Goal: Navigation & Orientation: Find specific page/section

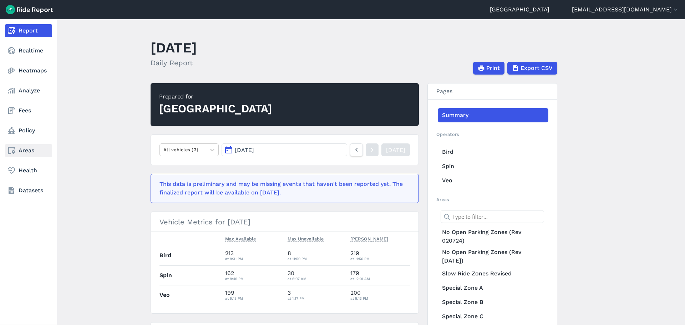
click at [21, 145] on link "Areas" at bounding box center [28, 150] width 47 height 13
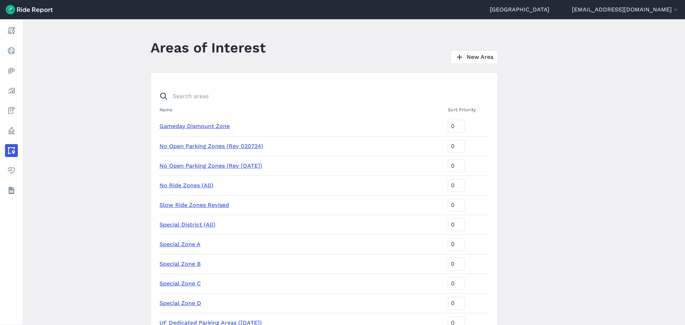
click at [173, 242] on link "Special Zone A" at bounding box center [179, 244] width 41 height 7
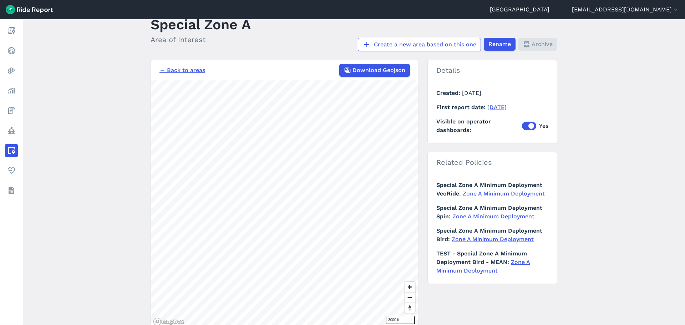
scroll to position [36, 0]
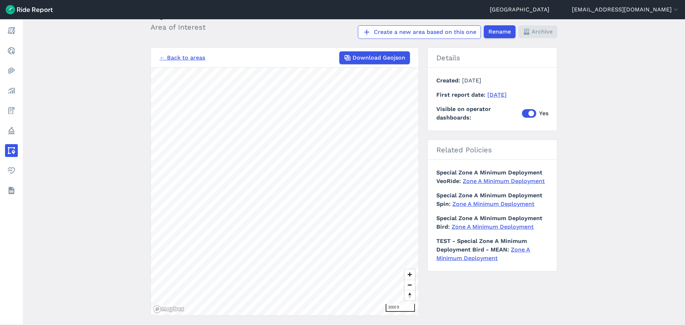
click at [111, 180] on main "Special Zone A Area of Interest Create a new area based on this one Rename Arch…" at bounding box center [354, 172] width 662 height 306
click at [114, 197] on main "Special Zone A Area of Interest Create a new area based on this one Rename Arch…" at bounding box center [354, 172] width 662 height 306
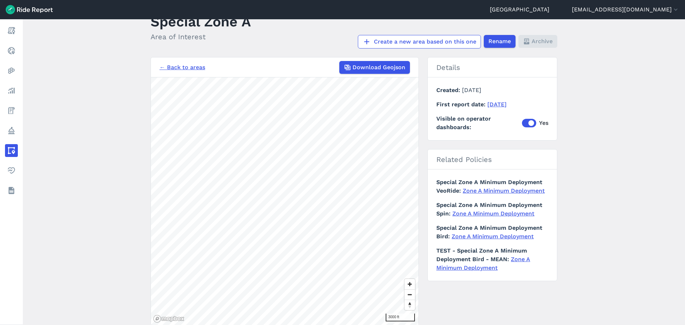
scroll to position [52, 0]
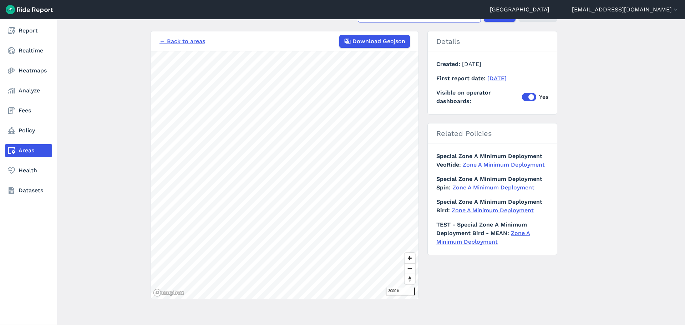
click at [32, 148] on link "Areas" at bounding box center [28, 150] width 47 height 13
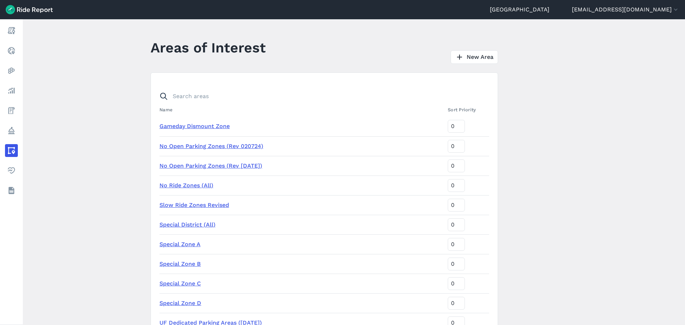
click at [186, 126] on link "Gameday Dismount Zone" at bounding box center [194, 126] width 70 height 7
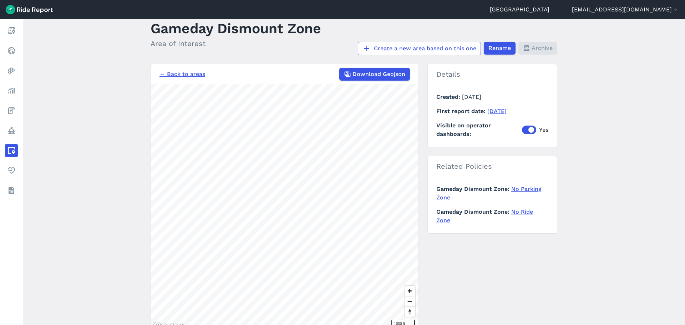
scroll to position [36, 0]
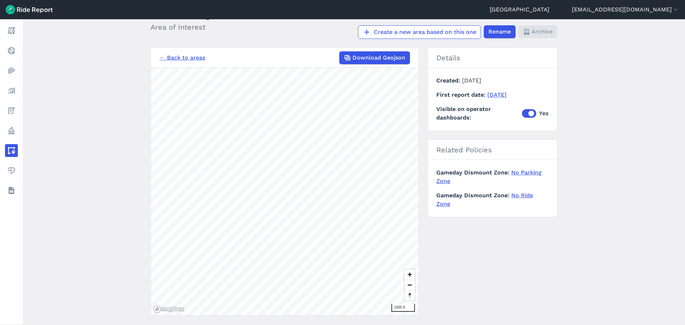
click at [179, 59] on link "← Back to areas" at bounding box center [182, 57] width 46 height 9
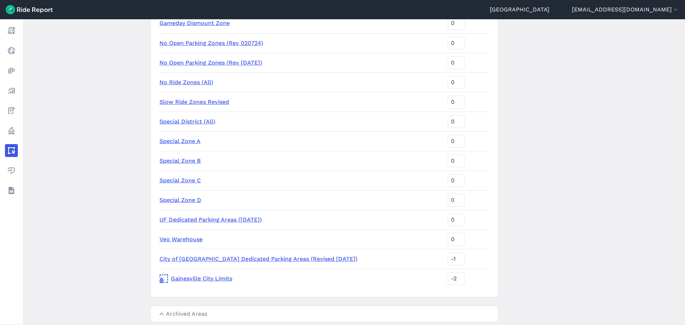
scroll to position [107, 0]
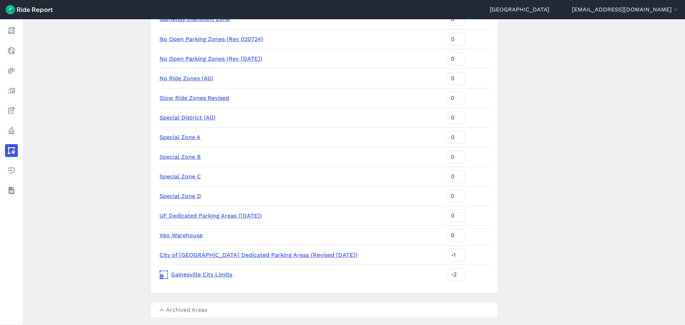
click at [184, 133] on td "Special Zone A" at bounding box center [301, 137] width 285 height 20
click at [184, 138] on link "Special Zone A" at bounding box center [179, 137] width 41 height 7
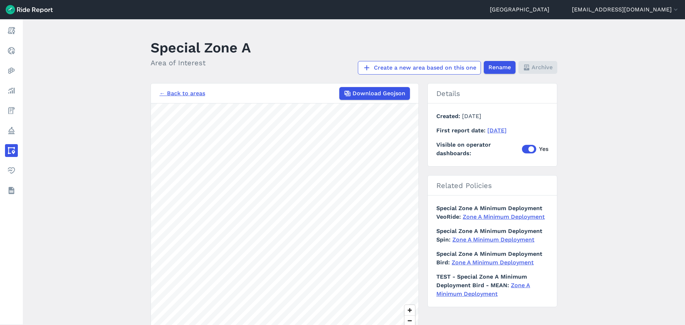
click at [120, 113] on main "Special Zone A Area of Interest Create a new area based on this one Rename Arch…" at bounding box center [354, 172] width 662 height 306
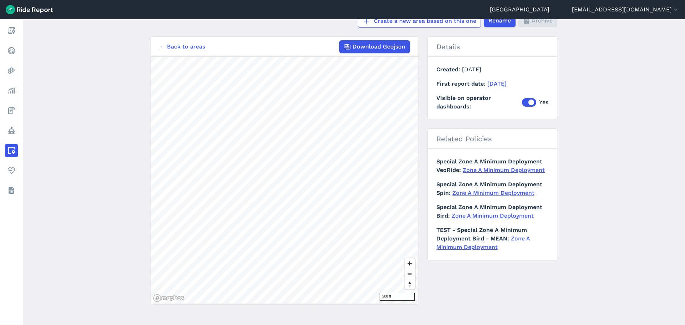
scroll to position [52, 0]
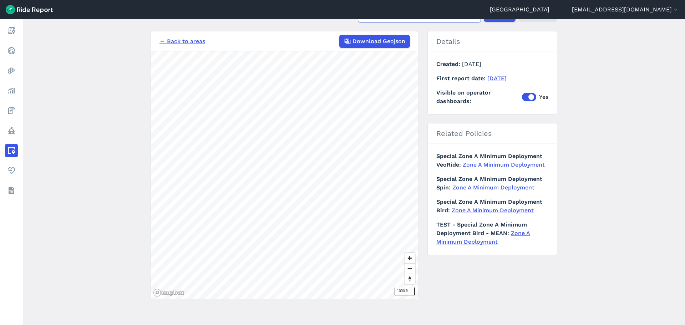
drag, startPoint x: 91, startPoint y: 90, endPoint x: 92, endPoint y: 98, distance: 8.3
click at [92, 98] on main "Special Zone A Area of Interest Create a new area based on this one Rename Arch…" at bounding box center [354, 172] width 662 height 306
click at [71, 165] on main "Special Zone A Area of Interest Create a new area based on this one Rename Arch…" at bounding box center [354, 172] width 662 height 306
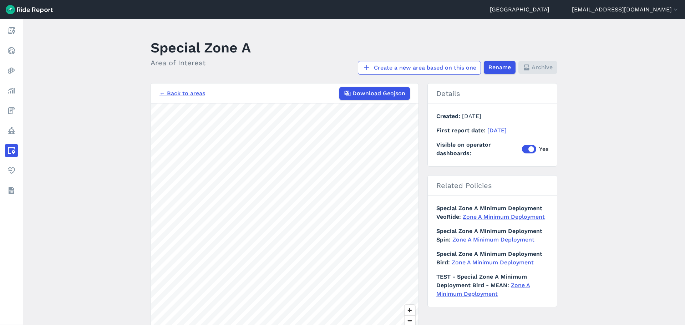
click at [117, 269] on main "Special Zone A Area of Interest Create a new area based on this one Rename Arch…" at bounding box center [354, 172] width 662 height 306
click at [30, 10] on img at bounding box center [29, 9] width 47 height 9
